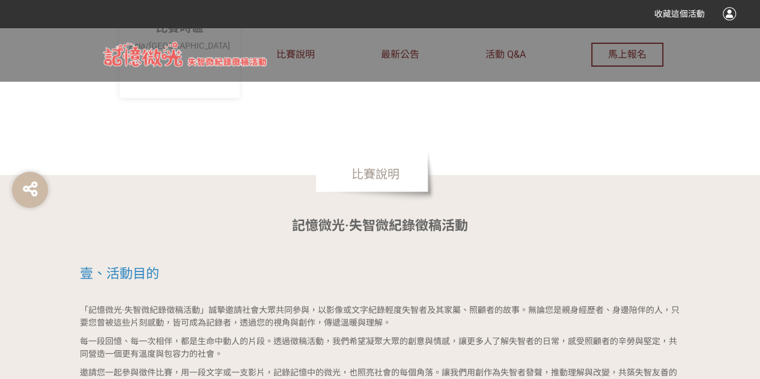
scroll to position [721, 0]
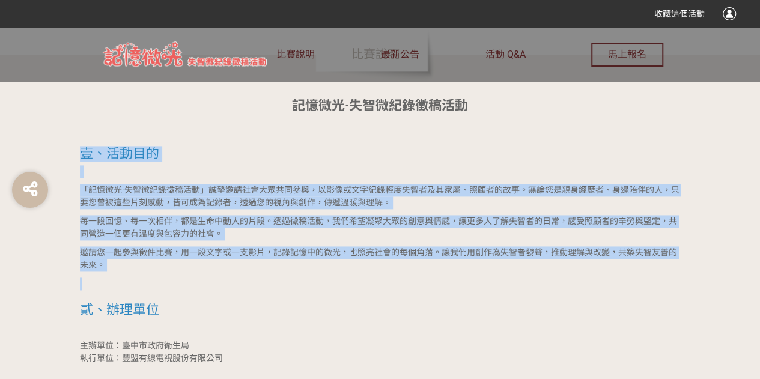
drag, startPoint x: 83, startPoint y: 150, endPoint x: 199, endPoint y: 276, distance: 171.3
copy div "壹、活動目的 「記憶微光·失智微紀錄徵稿活動」誠摯邀請社會大眾共同參與，以影像或文字紀錄輕度失智者及其家屬、照顧者的故事。無論您是親身經歷者、身邊陪伴的人，只…"
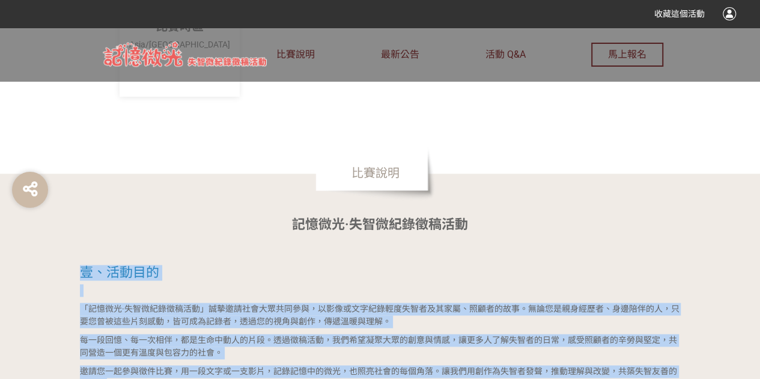
scroll to position [601, 0]
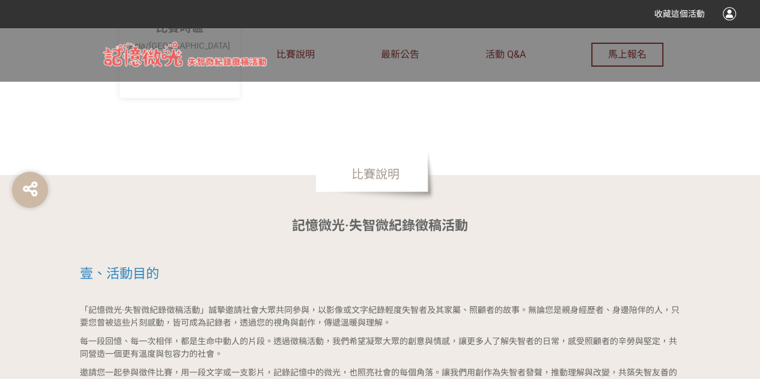
click at [354, 234] on p "記憶微光·失智微紀錄徵稿活動" at bounding box center [380, 226] width 601 height 20
click at [357, 230] on strong "記憶微光·失智微紀錄徵稿活動" at bounding box center [380, 225] width 176 height 15
copy strong "記憶微光·失智微紀錄徵稿活動"
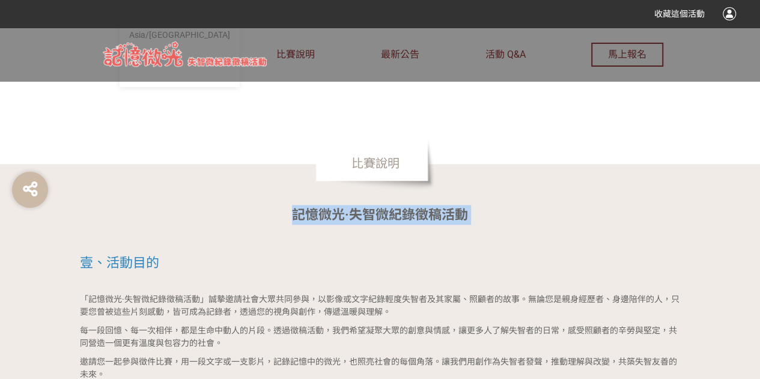
scroll to position [901, 0]
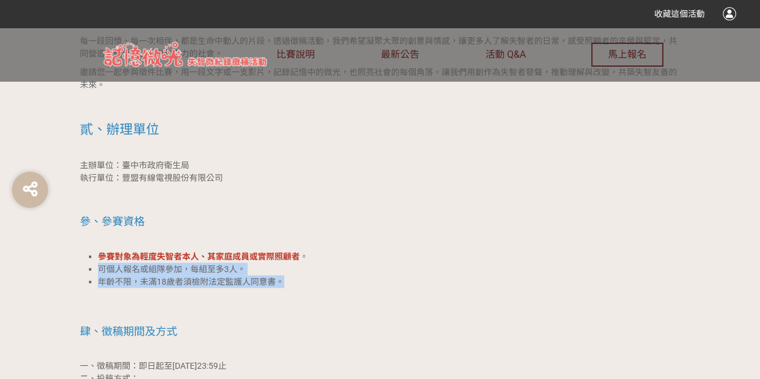
drag, startPoint x: 281, startPoint y: 282, endPoint x: 97, endPoint y: 273, distance: 184.0
click at [97, 273] on ul "參賽對象為輕度失智者本人、其家庭成員或實際照顧者 。 可個人報名或組隊參加，每組至多3人。 年齡不限，未滿18歲者須檢附法定監護人同意書。" at bounding box center [380, 269] width 601 height 38
click at [153, 278] on span "年齡不限，未滿18歲者須檢附法定監護人同意書。" at bounding box center [191, 281] width 186 height 10
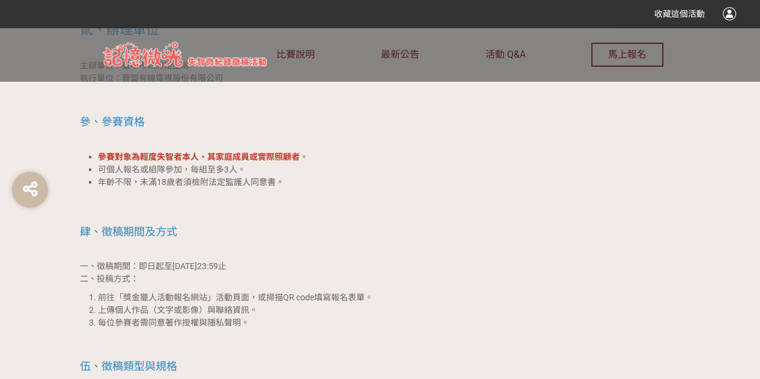
scroll to position [1141, 0]
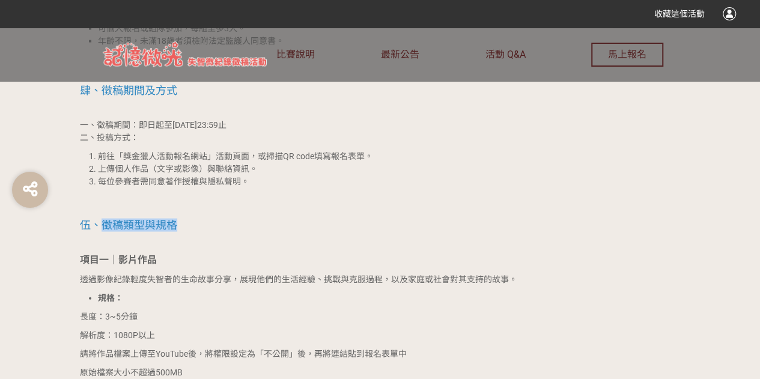
drag, startPoint x: 105, startPoint y: 223, endPoint x: 181, endPoint y: 219, distance: 75.8
click at [181, 219] on h2 "伍、徵稿類型與規格" at bounding box center [380, 225] width 601 height 13
copy span "徵稿類型與規格"
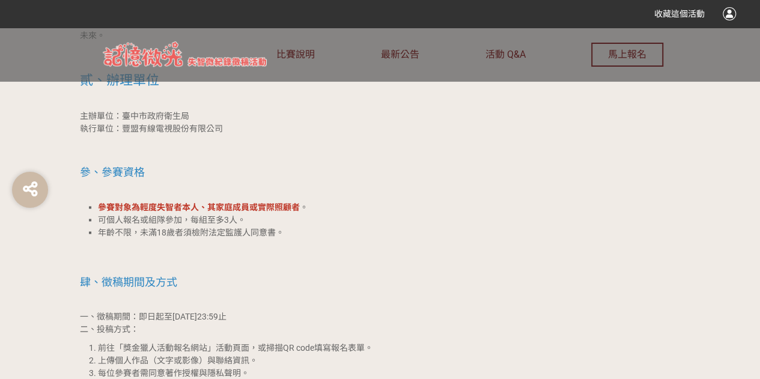
scroll to position [901, 0]
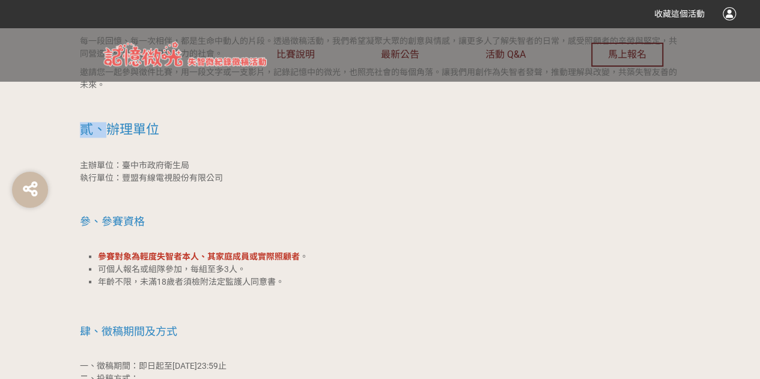
drag, startPoint x: 101, startPoint y: 124, endPoint x: 80, endPoint y: 117, distance: 22.4
copy span "貳、"
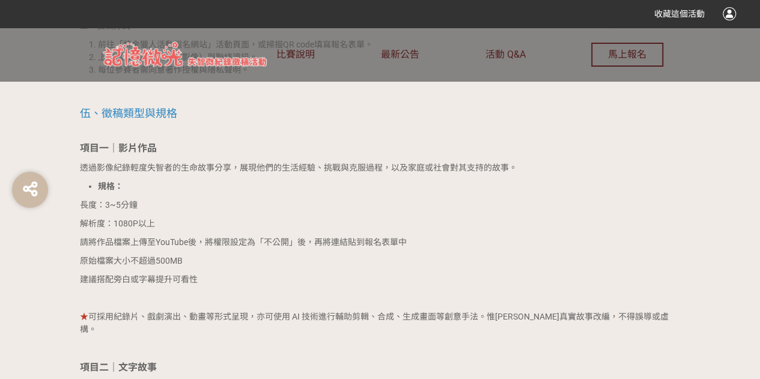
scroll to position [1381, 0]
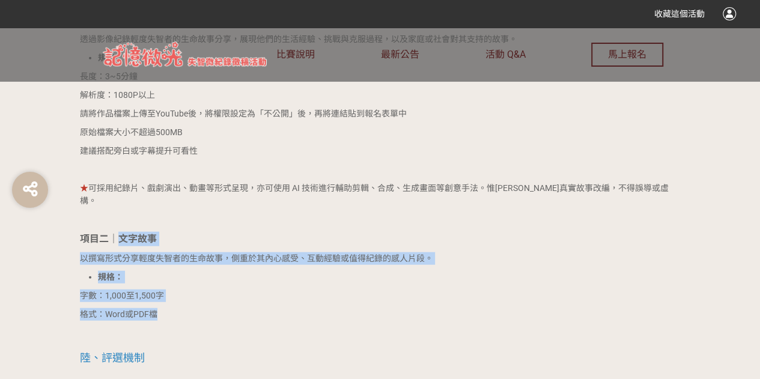
drag, startPoint x: 117, startPoint y: 222, endPoint x: 162, endPoint y: 306, distance: 95.1
click at [162, 306] on div "記憶微光·失智微紀錄徵稿活動 壹、活動目的 「記憶微光·失智微紀錄徵稿活動」誠摯邀請社會大眾共同參與，以影像或文字紀錄輕度失智者及其家屬、照顧者的故事。無論您…" at bounding box center [380, 319] width 601 height 1769
copy div "文字故事 以撰寫形式分享輕度失智者的生命故事，側重於其內心感受、互動經驗或值得紀錄的感人片段。 規格： 字數：1,000至1,500字 格式：Word或PDF檔"
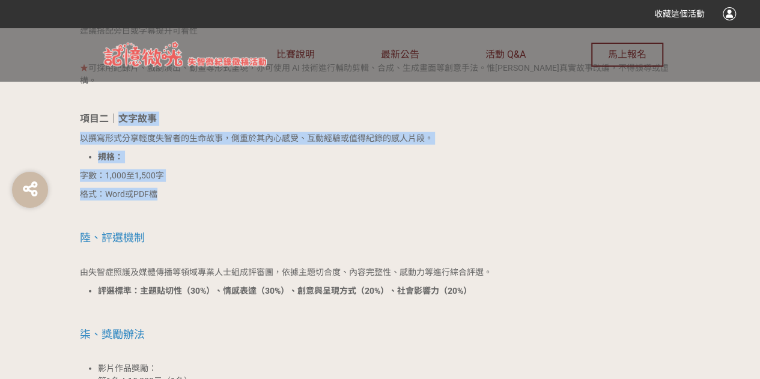
scroll to position [1621, 0]
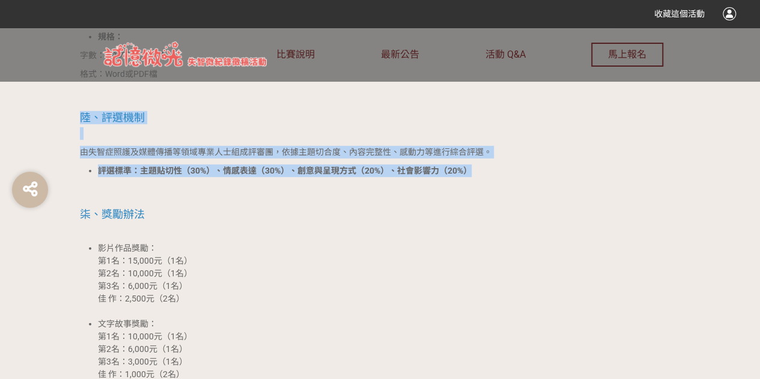
drag, startPoint x: 80, startPoint y: 106, endPoint x: 562, endPoint y: 160, distance: 484.6
click at [562, 160] on div "記憶微光·失智微紀錄徵稿活動 壹、活動目的 「記憶微光·失智微紀錄徵稿活動」誠摯邀請社會大眾共同參與，以影像或文字紀錄輕度失智者及其家屬、照顧者的故事。無論您…" at bounding box center [380, 79] width 601 height 1769
copy div "陸、評選機制 由失智症照護及媒體傳播等領域專業人士組成評審團，依據主題切合度、內容完整性、感動力等進行綜合評選。 評選標準：主題貼切性（30%）、情感表達（3…"
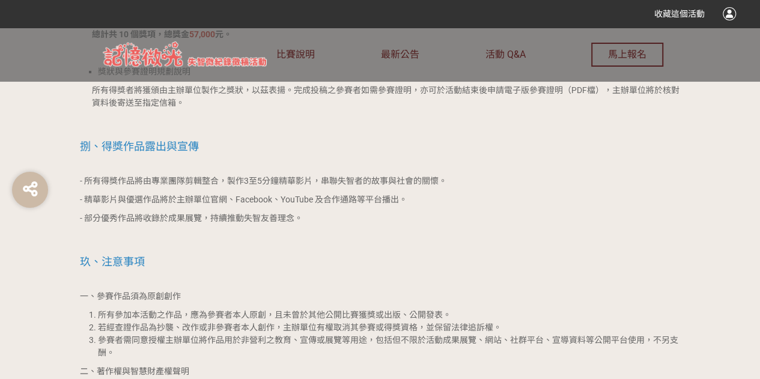
scroll to position [1982, 0]
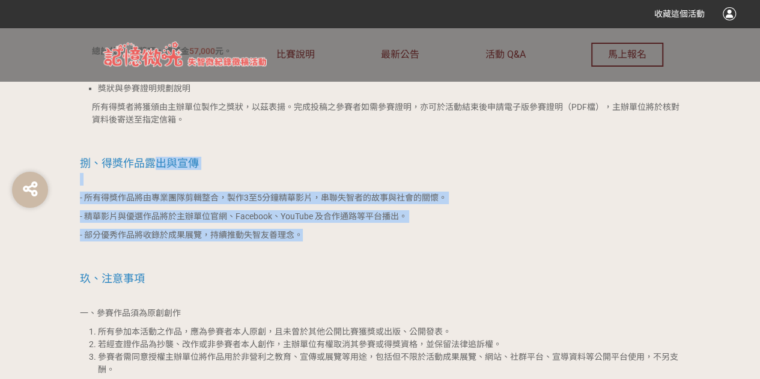
drag, startPoint x: 150, startPoint y: 153, endPoint x: 367, endPoint y: 219, distance: 226.6
click at [367, 229] on p "- 部分優秀作品將收錄於成果展覽，持續推動失智友善理念。" at bounding box center [380, 235] width 601 height 13
drag, startPoint x: 188, startPoint y: 188, endPoint x: 273, endPoint y: 216, distance: 89.1
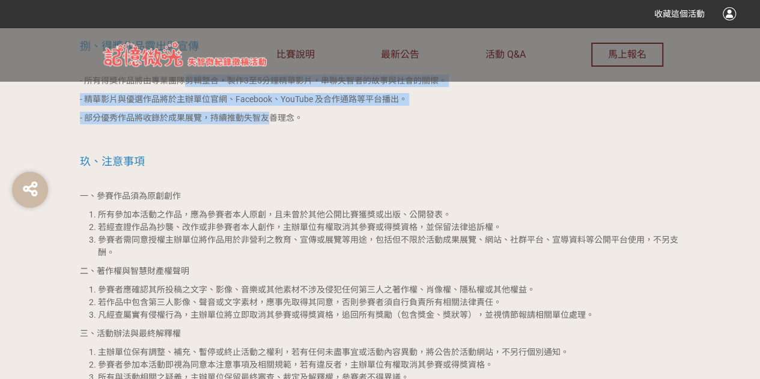
scroll to position [2102, 0]
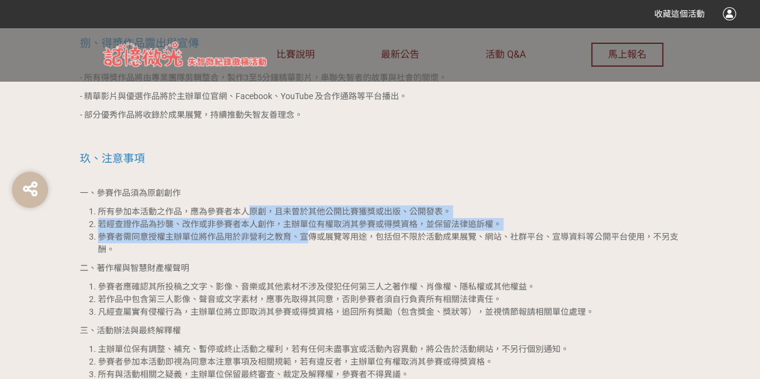
drag, startPoint x: 249, startPoint y: 199, endPoint x: 309, endPoint y: 228, distance: 66.9
click at [309, 228] on ol "所有參加本活動之作品，應為參賽者本人原創，且未曾於其他公開比賽獲獎或出版、公開發表。 若經查證作品為抄襲、改作或非參賽者本人創作，主辦單位有權取消其參賽或得獎…" at bounding box center [380, 230] width 601 height 50
click at [309, 231] on li "參賽者需同意授權主辦單位將作品用於非營利之教育、宣傳或展覽等用途，包括但不限於活動成果展覽、網站、社群平台、宣導資料等公開平台使用，不另支酬。" at bounding box center [389, 243] width 583 height 25
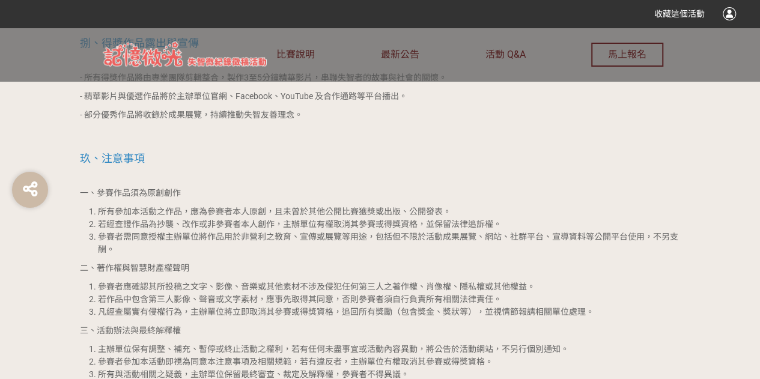
scroll to position [2282, 0]
